Goal: Information Seeking & Learning: Learn about a topic

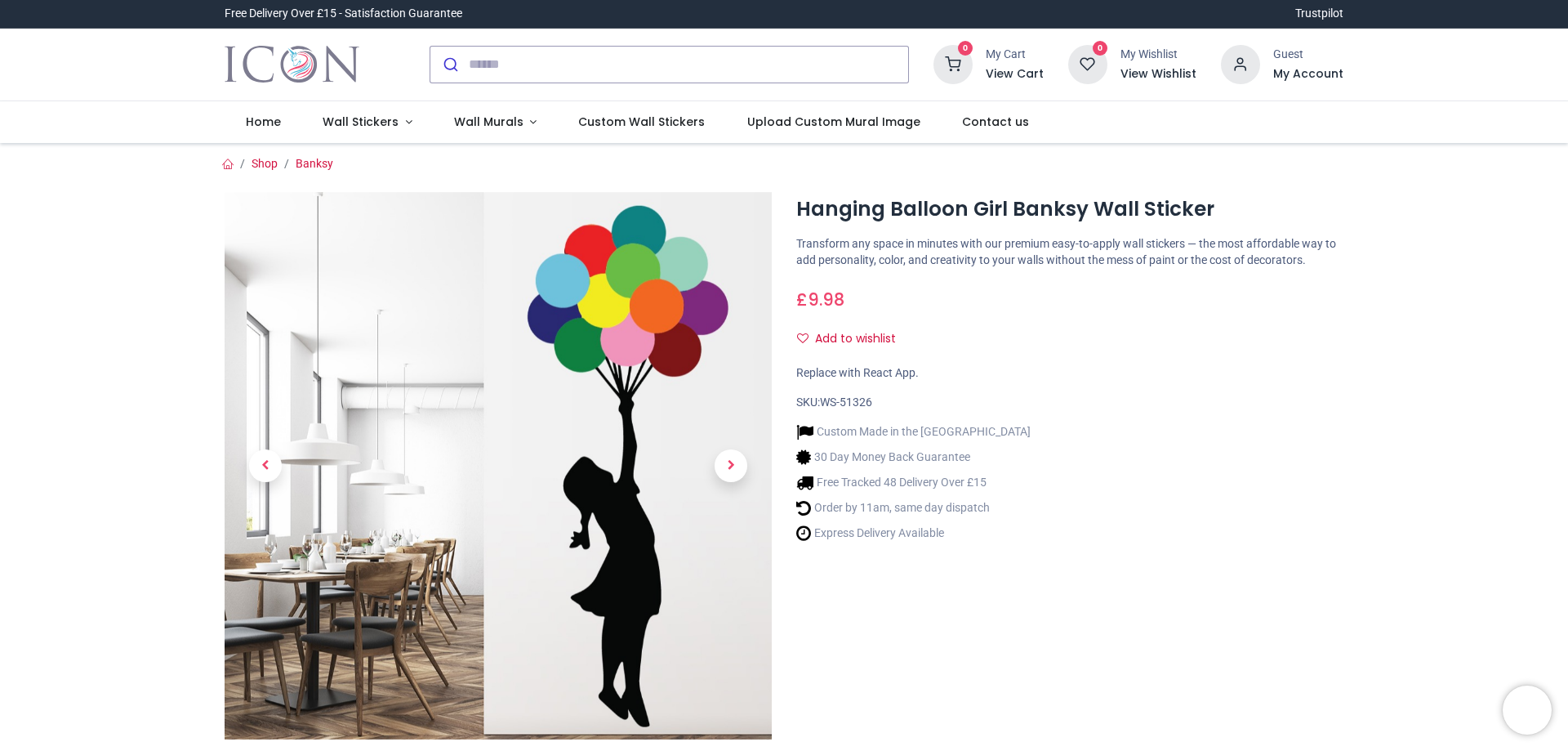
click at [732, 463] on span "Next" at bounding box center [730, 465] width 32 height 32
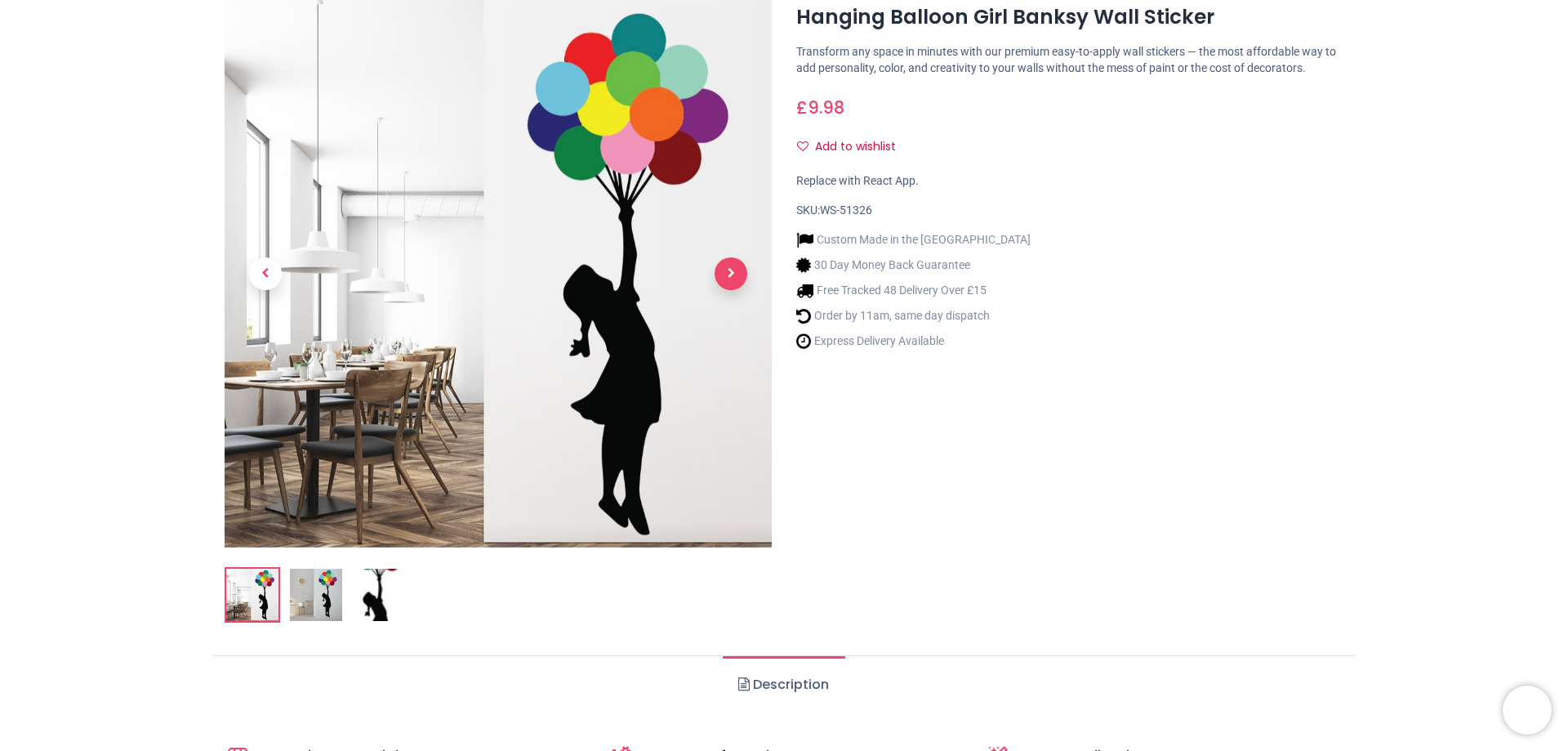
click at [726, 276] on span "Next" at bounding box center [730, 273] width 32 height 32
click at [314, 586] on img at bounding box center [315, 594] width 52 height 52
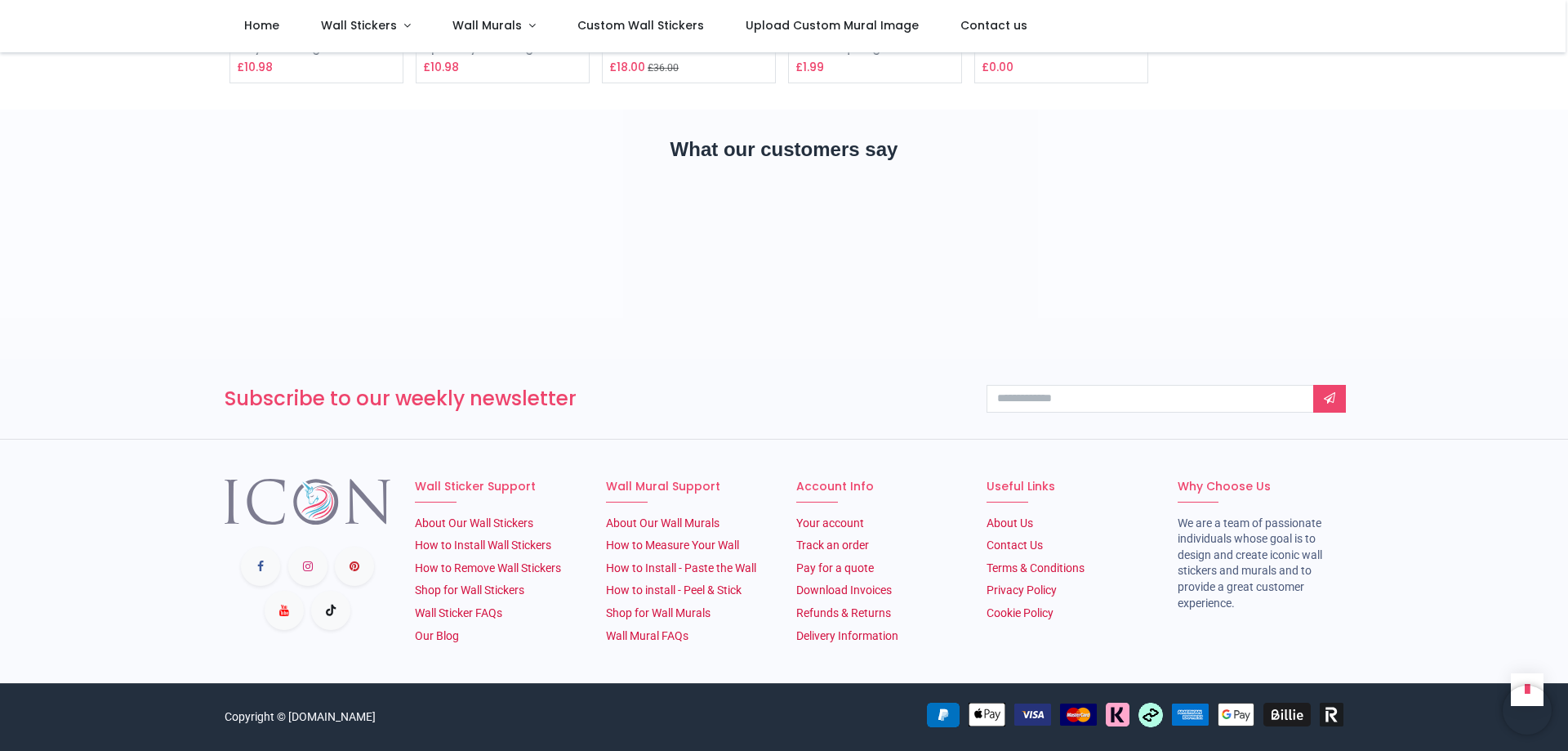
scroll to position [1879, 0]
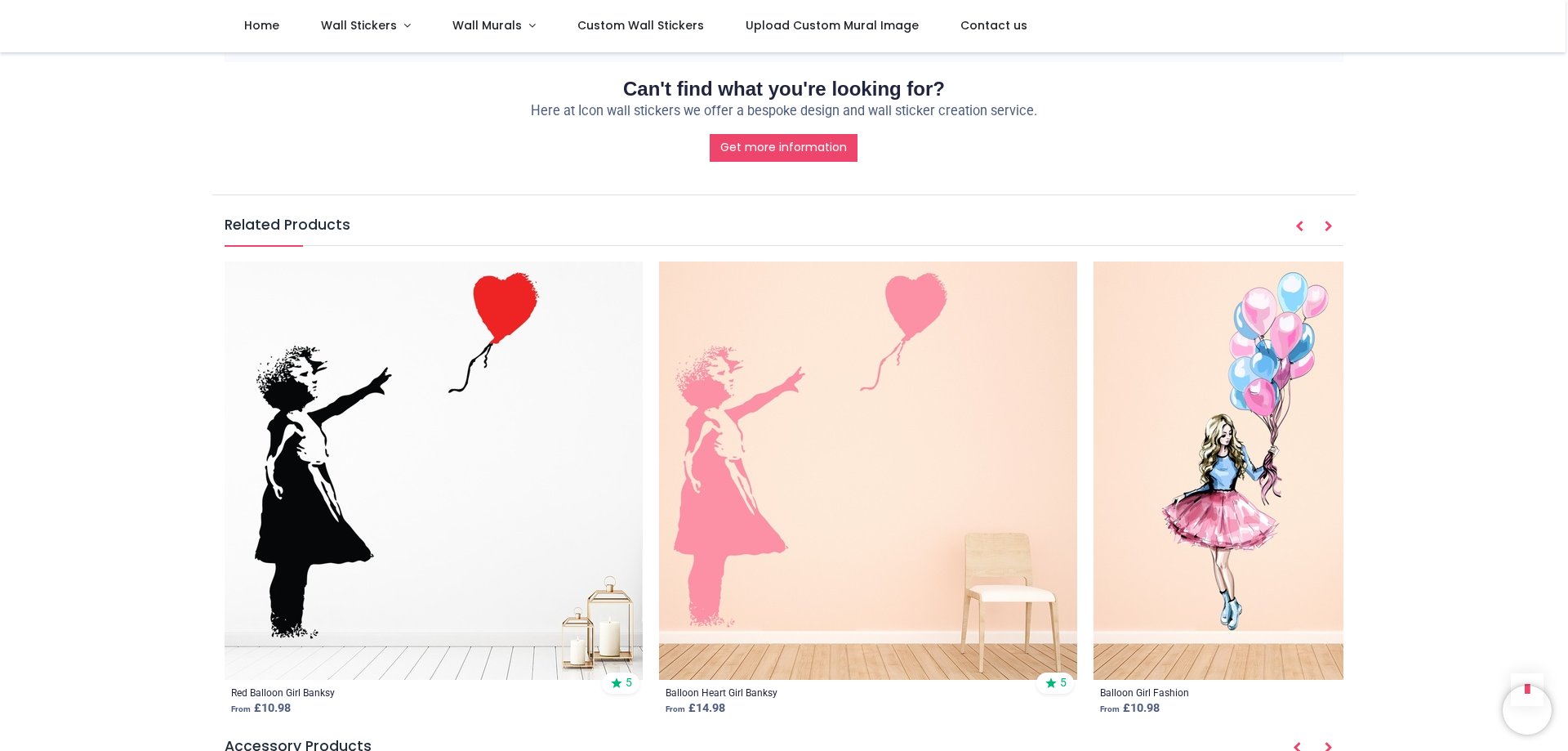
click at [789, 400] on img at bounding box center [868, 470] width 418 height 418
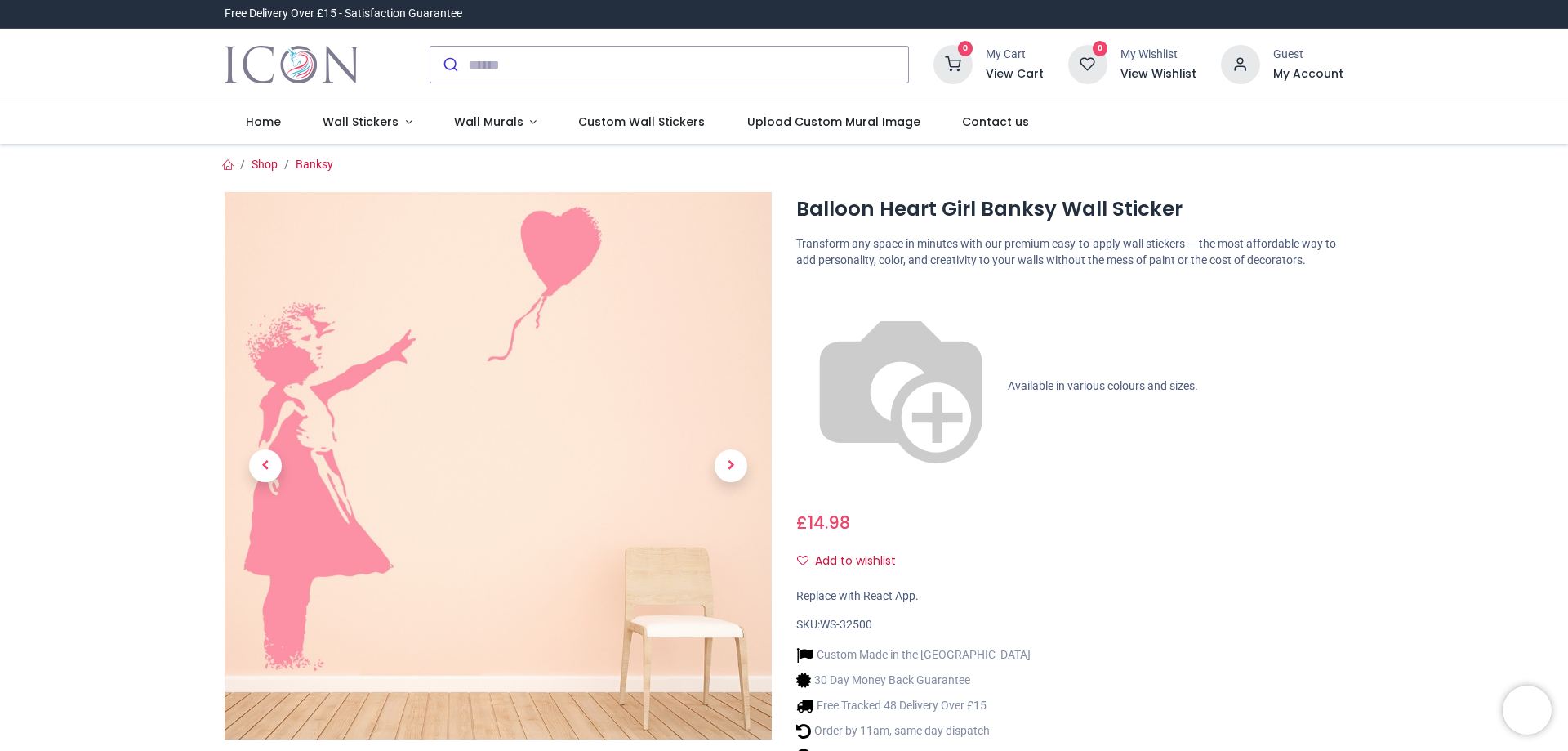
scroll to position [517, 0]
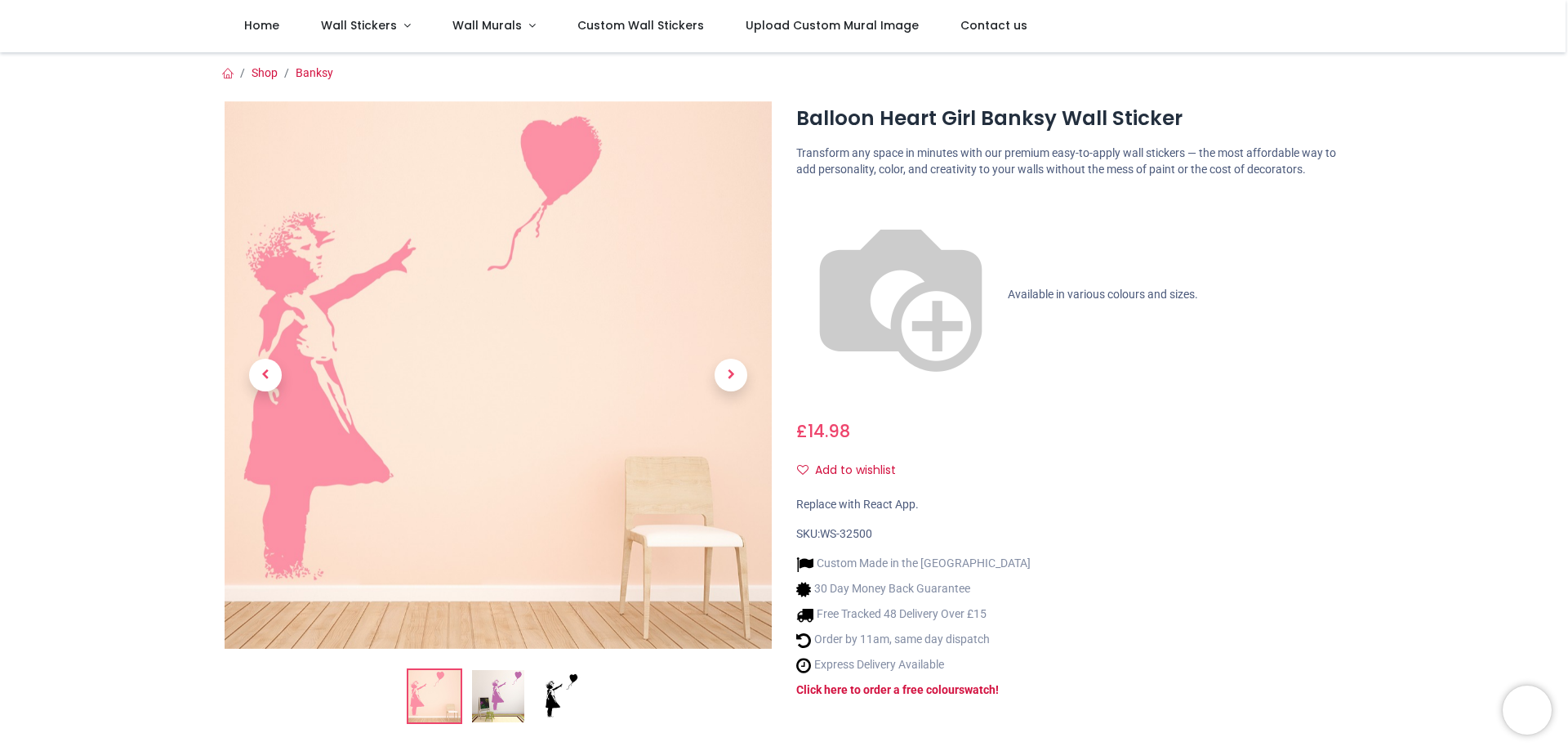
scroll to position [490, 0]
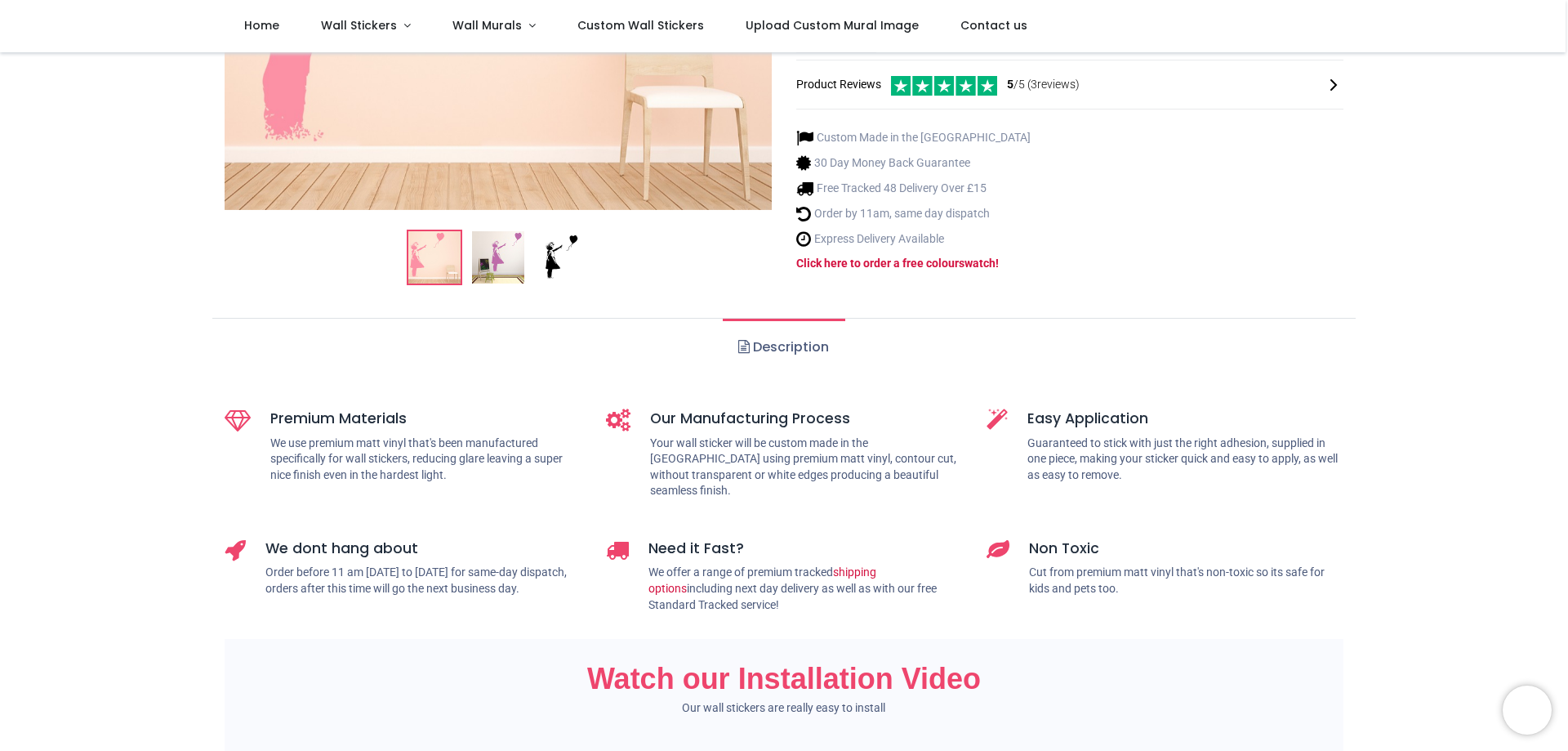
click at [552, 231] on img at bounding box center [561, 257] width 52 height 52
